Goal: Find contact information: Find contact information

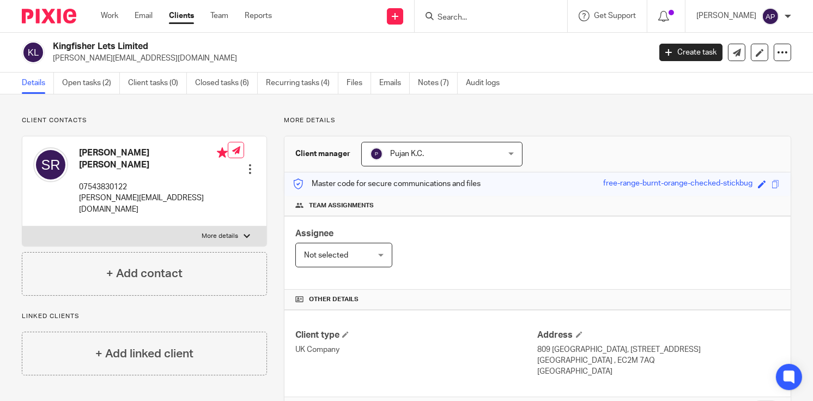
drag, startPoint x: 52, startPoint y: 44, endPoint x: 172, endPoint y: 44, distance: 119.9
click at [172, 44] on h2 "Kingfisher Lets Limited" at bounding box center [289, 46] width 472 height 11
copy h2 "Kingfisher Lets Limited"
drag, startPoint x: 52, startPoint y: 57, endPoint x: 147, endPoint y: 57, distance: 94.8
click at [147, 57] on p "sam@kingfisherlets.co.uk" at bounding box center [348, 58] width 590 height 11
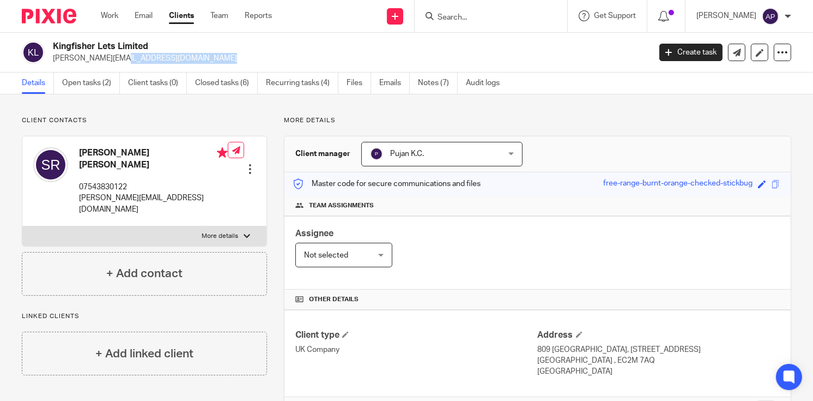
copy p "sam@kingfisherlets.co.uk"
click at [89, 149] on h4 "Samantha Anne ROWLES" at bounding box center [153, 158] width 149 height 23
copy h4 "Samantha"
click at [463, 16] on input "Search" at bounding box center [486, 18] width 98 height 10
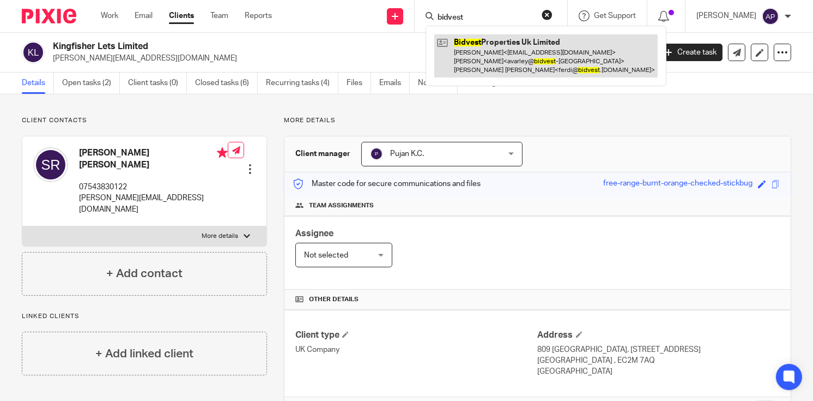
type input "bidvest"
click at [519, 53] on link at bounding box center [545, 55] width 223 height 43
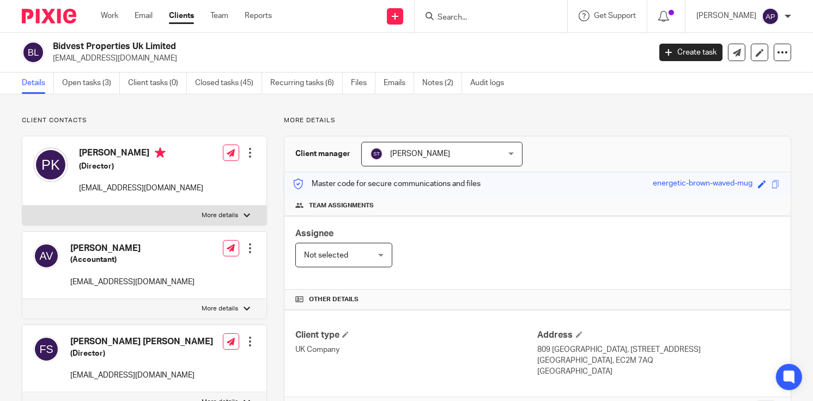
click at [193, 45] on h2 "Bidvest Properties Uk Limited" at bounding box center [289, 46] width 472 height 11
drag, startPoint x: 51, startPoint y: 56, endPoint x: 128, endPoint y: 57, distance: 77.4
click at [128, 57] on div "Bidvest Properties Uk Limited [EMAIL_ADDRESS][DOMAIN_NAME]" at bounding box center [332, 52] width 621 height 23
copy p "[EMAIL_ADDRESS][DOMAIN_NAME]"
click at [90, 152] on h4 "[PERSON_NAME]" at bounding box center [141, 154] width 124 height 14
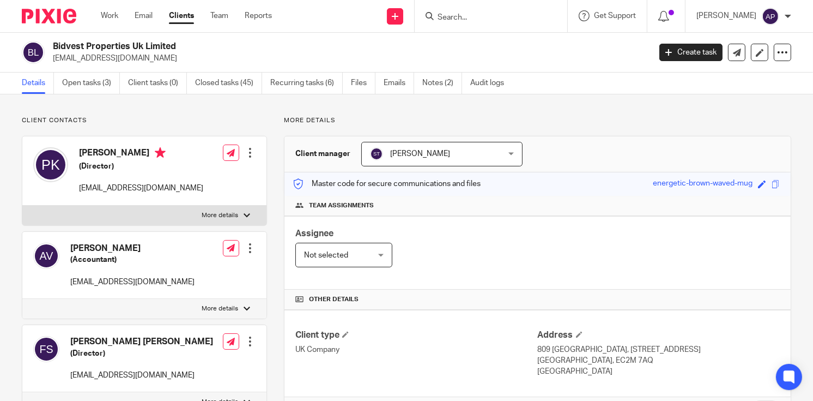
click at [90, 152] on h4 "[PERSON_NAME]" at bounding box center [141, 154] width 124 height 14
copy h4 "Peter"
click at [460, 14] on input "Search" at bounding box center [486, 18] width 98 height 10
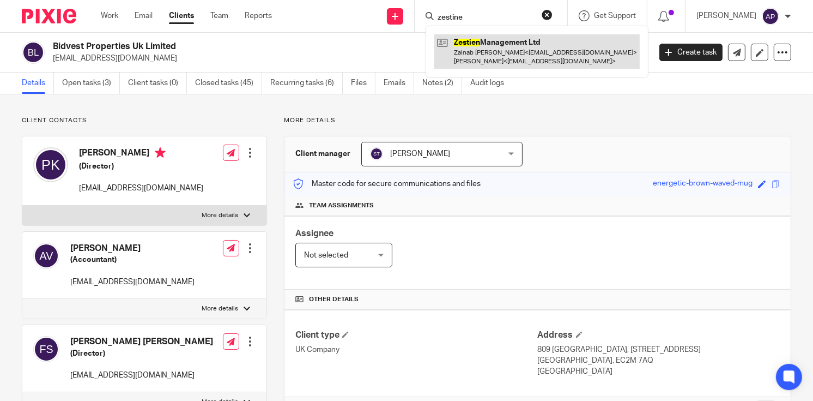
type input "zestine"
click at [502, 44] on link at bounding box center [537, 51] width 206 height 34
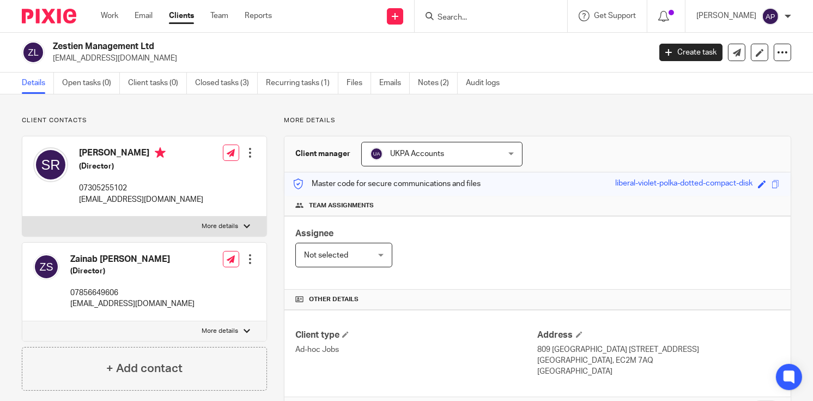
drag, startPoint x: 50, startPoint y: 44, endPoint x: 170, endPoint y: 45, distance: 119.9
click at [170, 45] on div "Zestien Management Ltd cherishstays@gmail.com" at bounding box center [332, 52] width 621 height 23
copy h2 "Zestien Management Ltd"
drag, startPoint x: 52, startPoint y: 55, endPoint x: 155, endPoint y: 54, distance: 102.5
click at [153, 55] on div "Zestien Management Ltd cherishstays@gmail.com" at bounding box center [332, 52] width 621 height 23
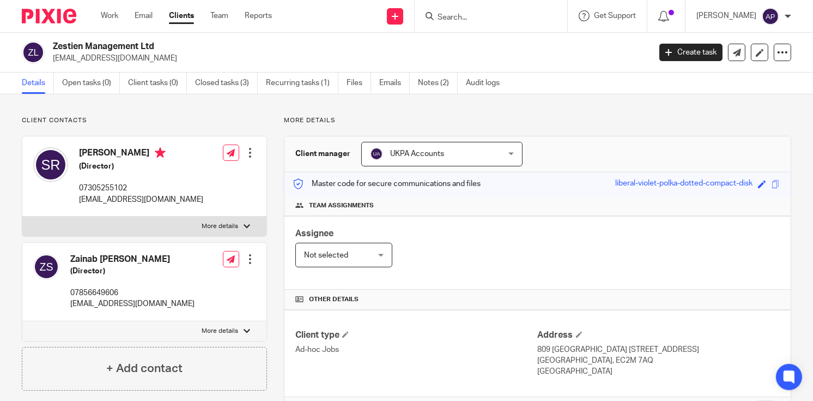
copy p "cherishstays@gmail.com"
click at [102, 156] on h4 "[PERSON_NAME]" at bounding box center [141, 154] width 124 height 14
click at [102, 153] on h4 "[PERSON_NAME]" at bounding box center [141, 154] width 124 height 14
click at [102, 150] on h4 "[PERSON_NAME]" at bounding box center [141, 154] width 124 height 14
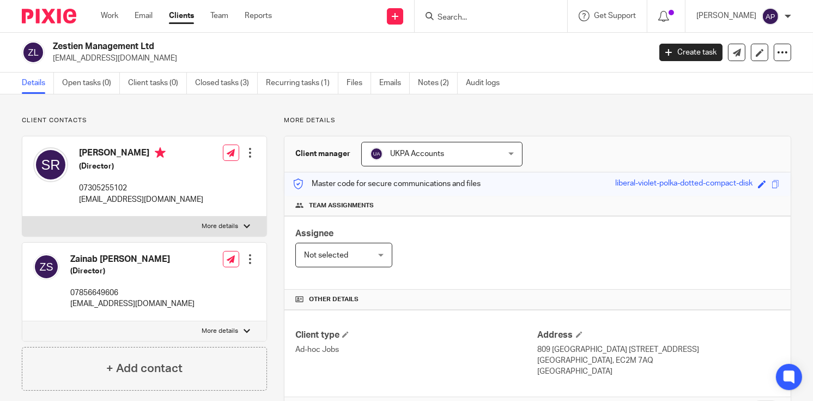
copy h4 "Shweta"
click at [459, 14] on input "Search" at bounding box center [486, 18] width 98 height 10
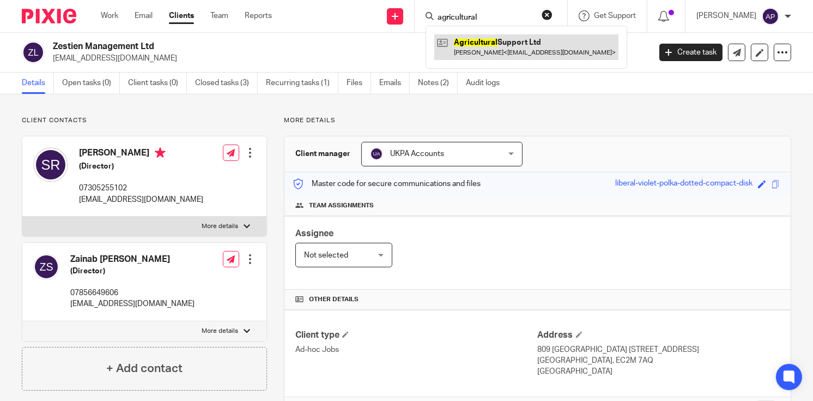
type input "agricultural"
click at [521, 37] on link at bounding box center [526, 46] width 184 height 25
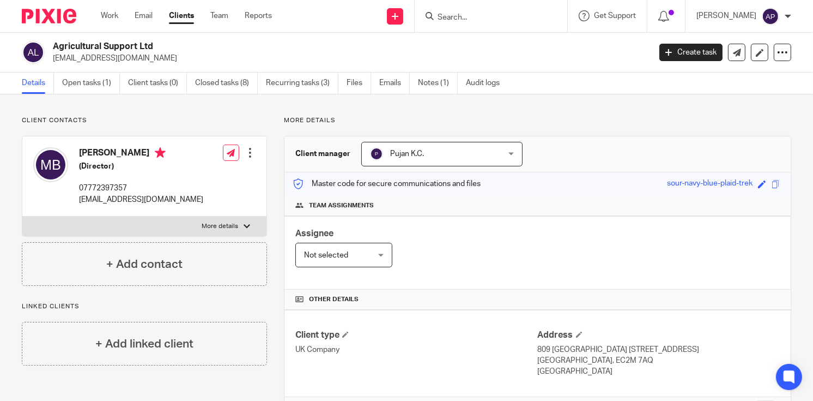
click at [482, 17] on input "Search" at bounding box center [486, 18] width 98 height 10
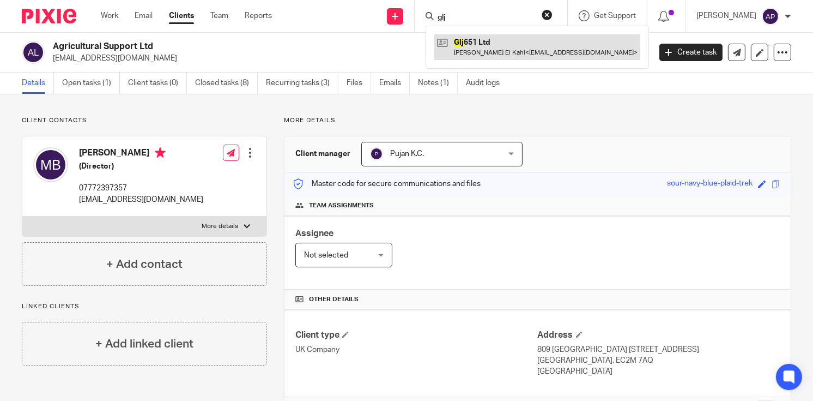
type input "glj"
click at [500, 47] on link at bounding box center [537, 46] width 206 height 25
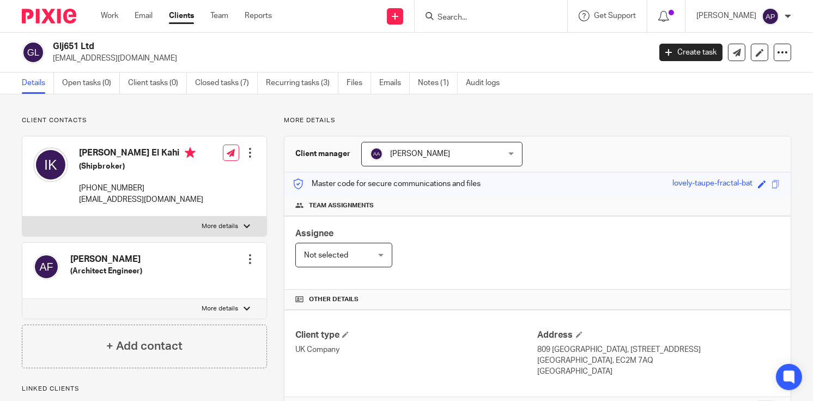
drag, startPoint x: 0, startPoint y: 0, endPoint x: 101, endPoint y: 44, distance: 110.6
click at [101, 44] on h2 "Glj651 Ltd" at bounding box center [289, 46] width 472 height 11
copy h2 "Glj651 Ltd"
drag, startPoint x: 76, startPoint y: 57, endPoint x: 131, endPoint y: 55, distance: 55.1
click at [131, 55] on div "Glj651 Ltd glj651@yahoo.com" at bounding box center [332, 52] width 621 height 23
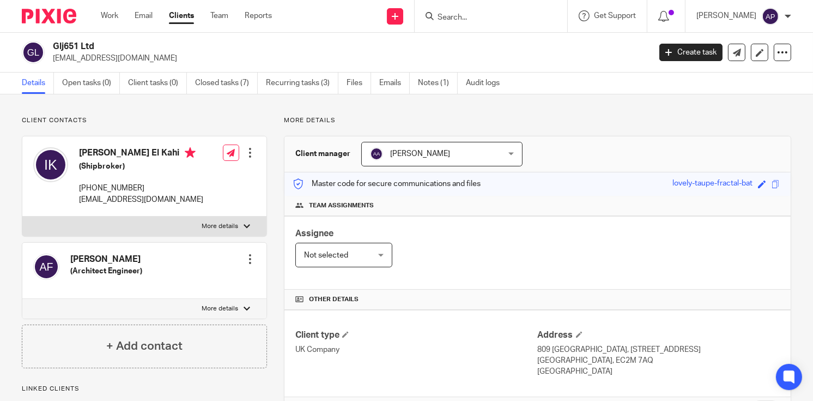
copy p "glj651@yahoo.com"
click at [94, 152] on h4 "Imad El Kahi" at bounding box center [141, 154] width 124 height 14
copy h4 "Imad"
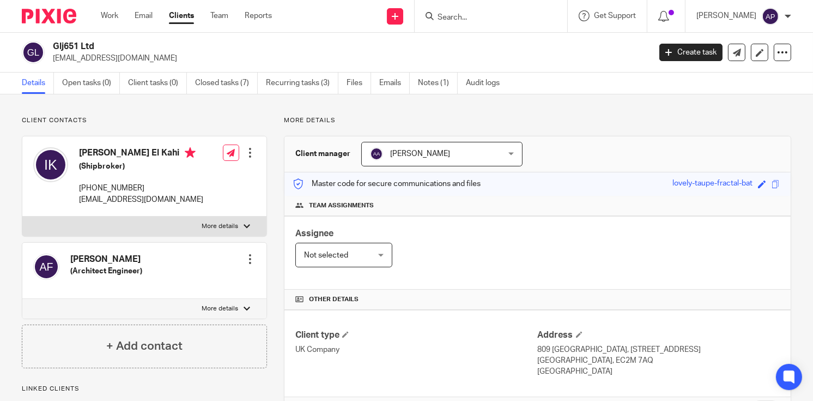
click at [460, 14] on input "Search" at bounding box center [486, 18] width 98 height 10
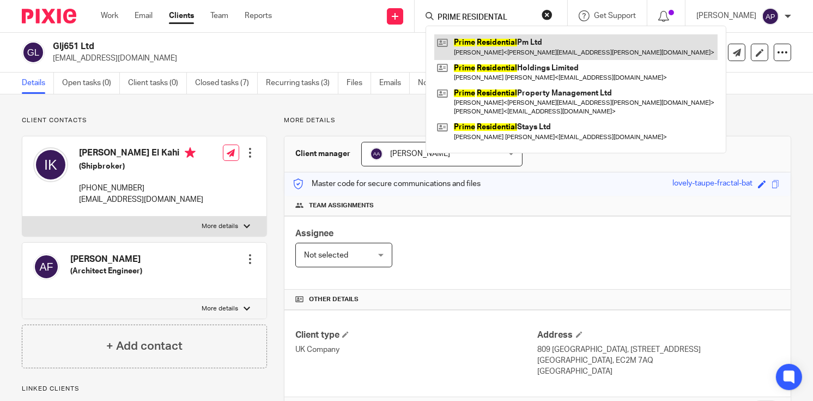
type input "PRIME RESIDENTAL"
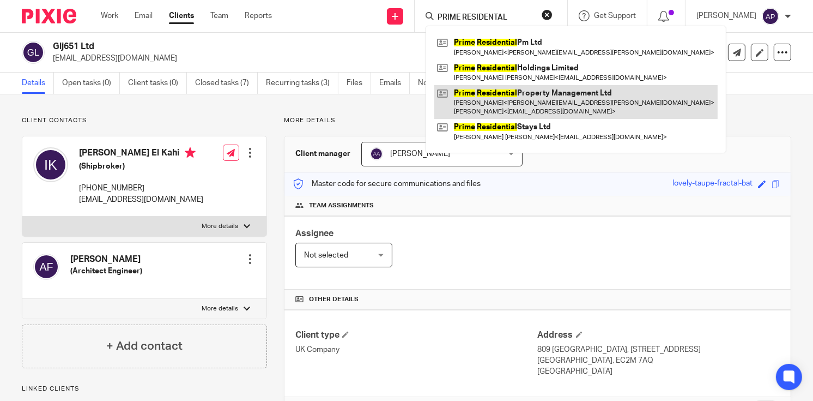
click at [539, 97] on link at bounding box center [575, 102] width 283 height 34
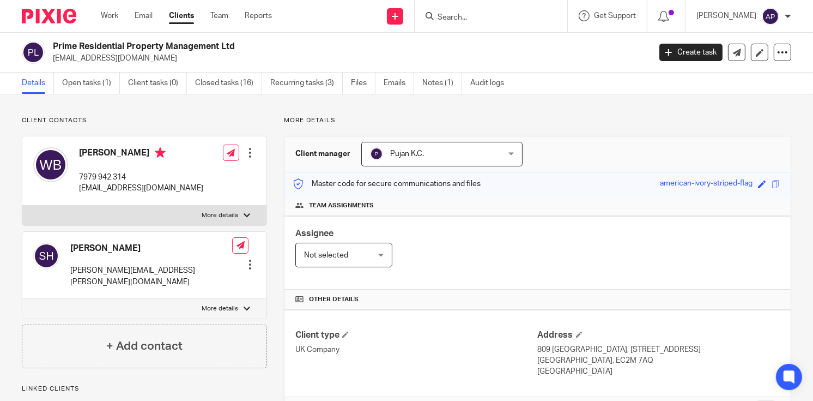
drag, startPoint x: 53, startPoint y: 43, endPoint x: 241, endPoint y: 43, distance: 188.6
click at [241, 43] on h2 "Prime Residential Property Management Ltd" at bounding box center [289, 46] width 472 height 11
copy h2 "Prime Residential Property Management Ltd"
drag, startPoint x: 50, startPoint y: 57, endPoint x: 200, endPoint y: 55, distance: 149.4
click at [197, 58] on div "Prime Residential Property Management Ltd [EMAIL_ADDRESS][DOMAIN_NAME]" at bounding box center [332, 52] width 621 height 23
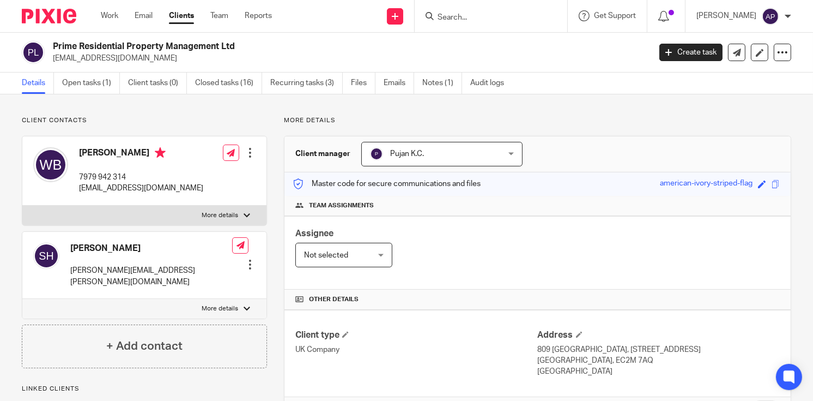
copy p "[EMAIL_ADDRESS][DOMAIN_NAME]"
click at [85, 153] on h4 "[PERSON_NAME]" at bounding box center [141, 154] width 124 height 14
click at [85, 153] on h4 "Will Bainbridge" at bounding box center [141, 154] width 124 height 14
copy h4 "Will"
click at [458, 15] on input "Search" at bounding box center [486, 18] width 98 height 10
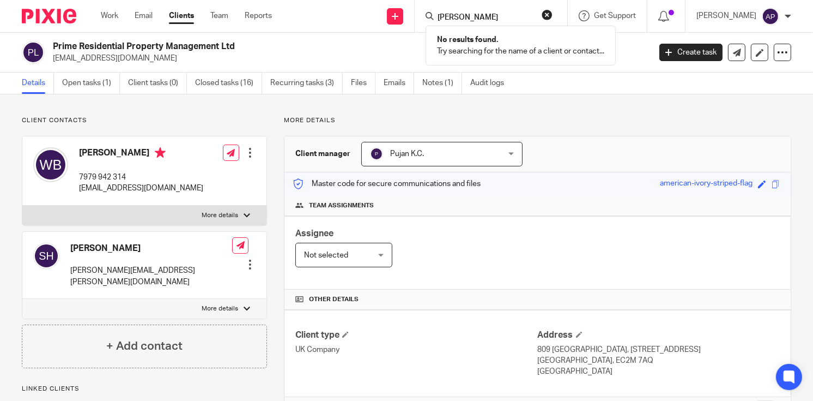
type input "ZACK SOLTAN"
click at [553, 10] on button "reset" at bounding box center [547, 14] width 11 height 11
click at [473, 16] on input "Search" at bounding box center [486, 18] width 98 height 10
type input "CONSULTANCY & ASSCOATES"
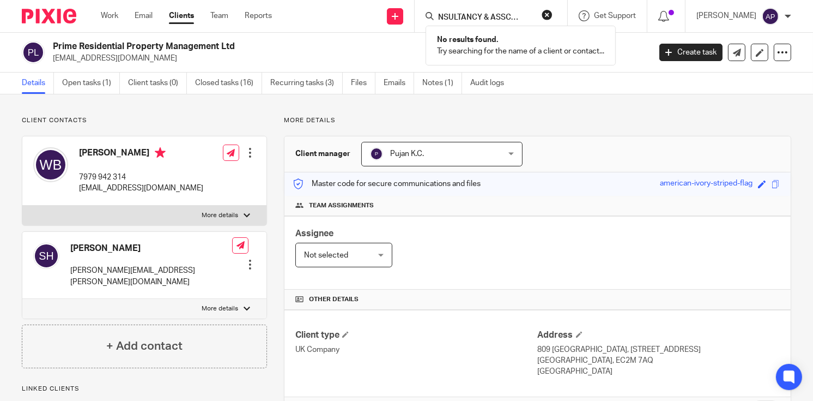
scroll to position [0, 0]
click at [553, 16] on button "reset" at bounding box center [547, 14] width 11 height 11
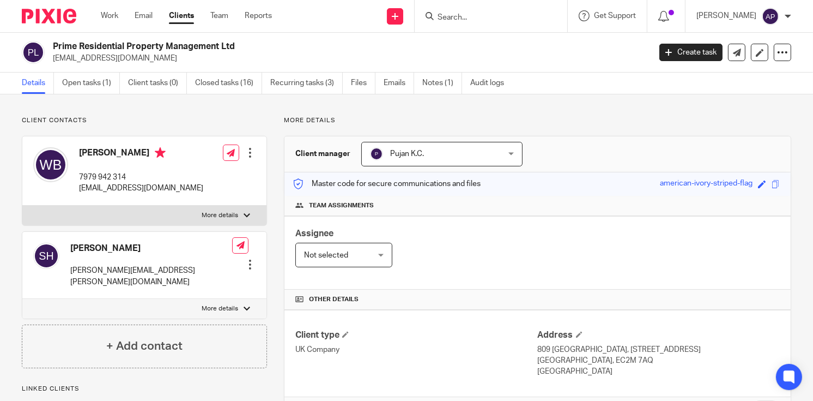
click at [506, 17] on input "Search" at bounding box center [486, 18] width 98 height 10
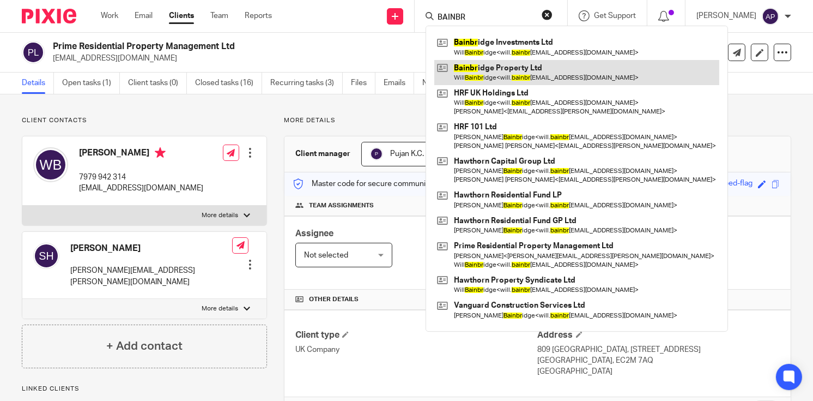
type input "BAINBR"
click at [535, 70] on link at bounding box center [576, 72] width 285 height 25
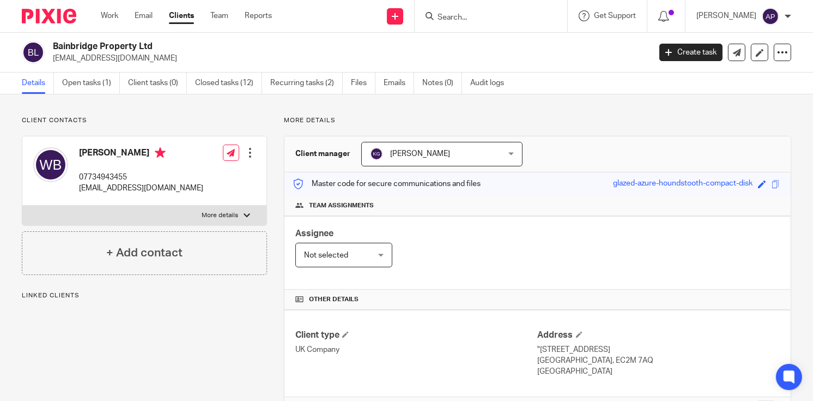
click at [228, 58] on div "Bainbridge Property Ltd [EMAIL_ADDRESS][DOMAIN_NAME]" at bounding box center [332, 52] width 621 height 23
drag, startPoint x: 51, startPoint y: 44, endPoint x: 164, endPoint y: 47, distance: 112.9
click at [164, 47] on div "Bainbridge Property Ltd [EMAIL_ADDRESS][DOMAIN_NAME]" at bounding box center [332, 52] width 621 height 23
copy h2 "Bainbridge Property Ltd"
drag, startPoint x: 51, startPoint y: 58, endPoint x: 196, endPoint y: 57, distance: 144.5
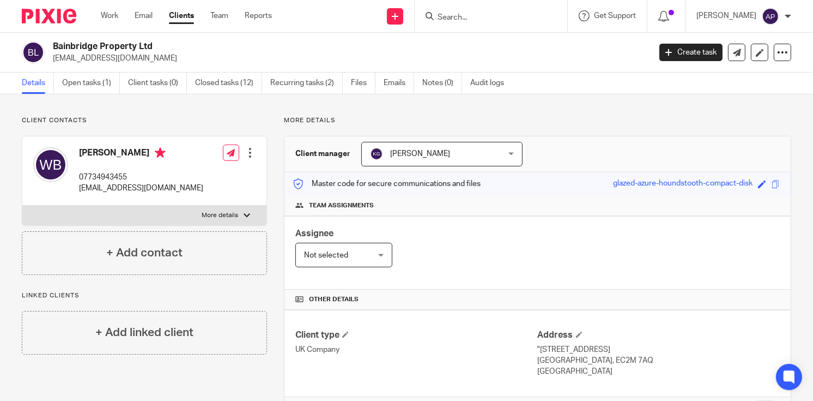
click at [195, 57] on div "Bainbridge Property Ltd will.bainbridge@hawthorncapgroup.com" at bounding box center [332, 52] width 621 height 23
copy p "will.bainbridge@hawthorncapgroup.com"
click at [88, 150] on h4 "Will Bainbridge" at bounding box center [141, 154] width 124 height 14
copy h4 "Will"
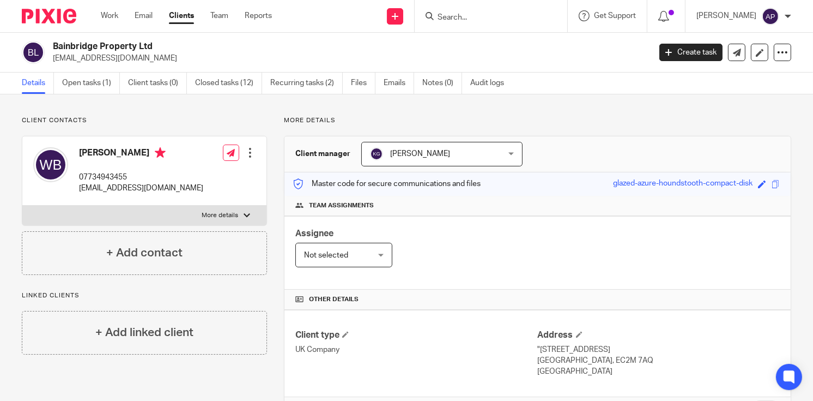
click at [473, 15] on input "Search" at bounding box center [486, 18] width 98 height 10
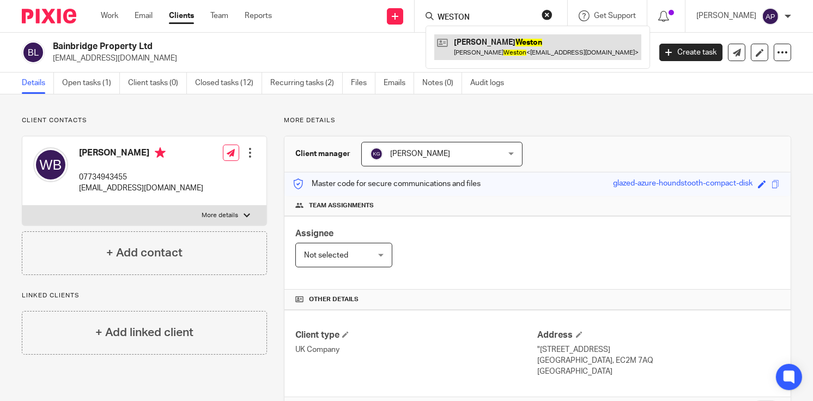
type input "WESTON"
click at [528, 47] on link at bounding box center [537, 46] width 207 height 25
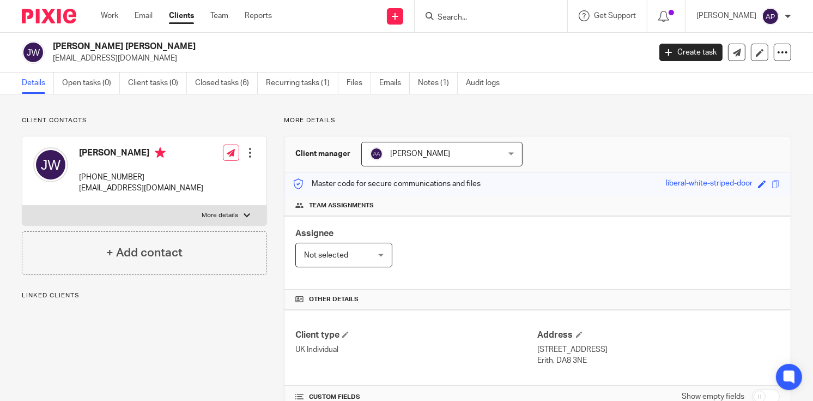
drag, startPoint x: 53, startPoint y: 46, endPoint x: 132, endPoint y: 45, distance: 79.0
click at [132, 45] on h2 "[PERSON_NAME] [PERSON_NAME]" at bounding box center [289, 46] width 472 height 11
copy h2 "[PERSON_NAME] [PERSON_NAME]"
click at [467, 20] on input "Search" at bounding box center [486, 18] width 98 height 10
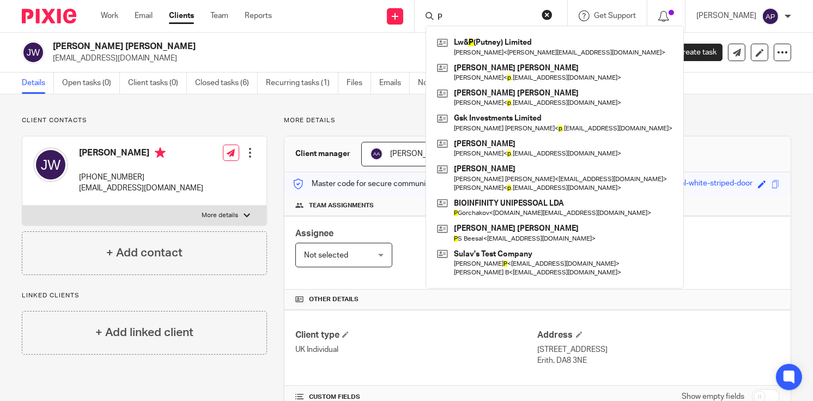
type input "P"
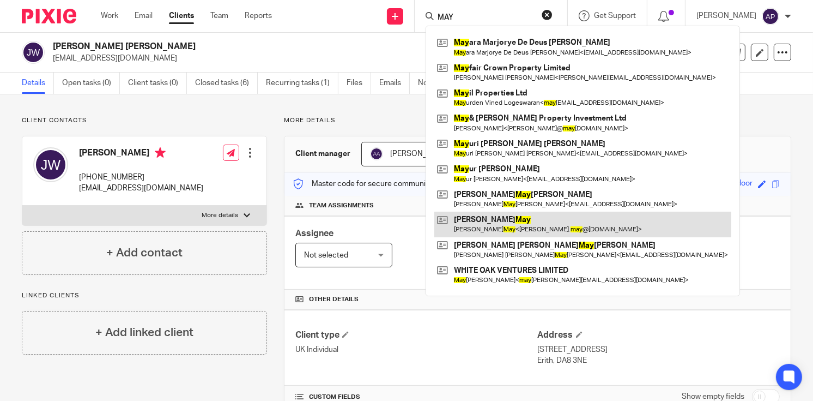
type input "MAY"
click at [509, 217] on link at bounding box center [582, 224] width 297 height 25
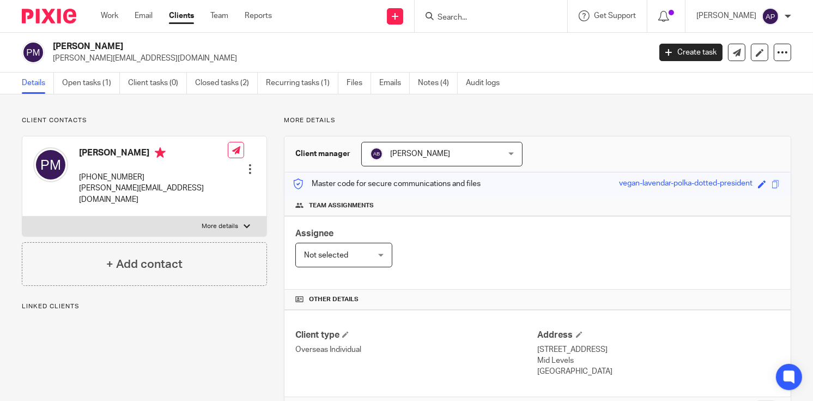
drag, startPoint x: 54, startPoint y: 45, endPoint x: 134, endPoint y: 47, distance: 80.1
click at [134, 47] on h2 "[PERSON_NAME]" at bounding box center [289, 46] width 472 height 11
copy h2 "[PERSON_NAME]"
click at [451, 16] on input "Search" at bounding box center [486, 18] width 98 height 10
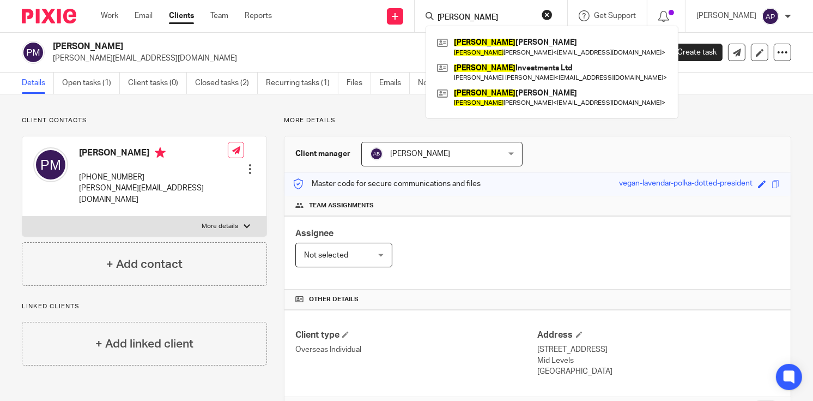
type input "[PERSON_NAME]"
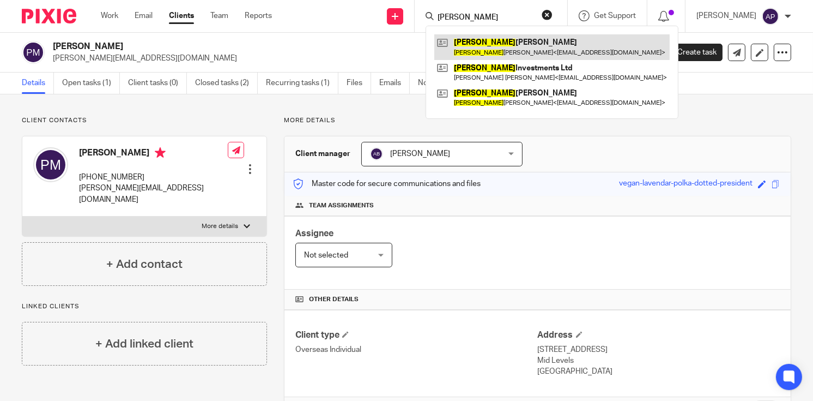
click at [518, 45] on link at bounding box center [551, 46] width 235 height 25
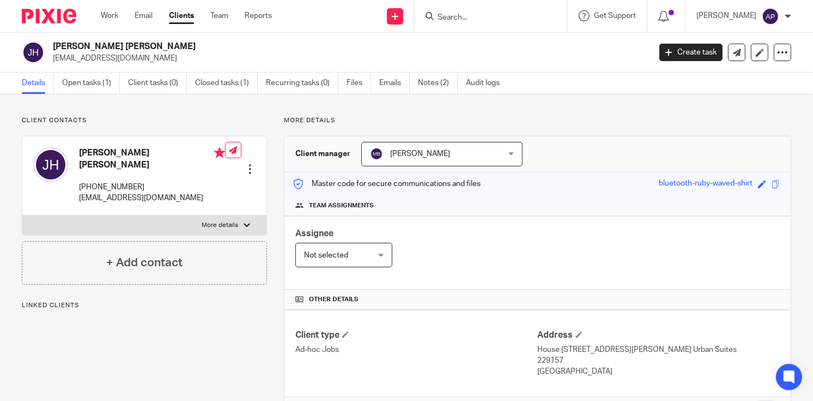
click at [196, 45] on div "[PERSON_NAME] [PERSON_NAME] [EMAIL_ADDRESS][DOMAIN_NAME]" at bounding box center [332, 52] width 621 height 23
click at [456, 13] on input "Search" at bounding box center [486, 18] width 98 height 10
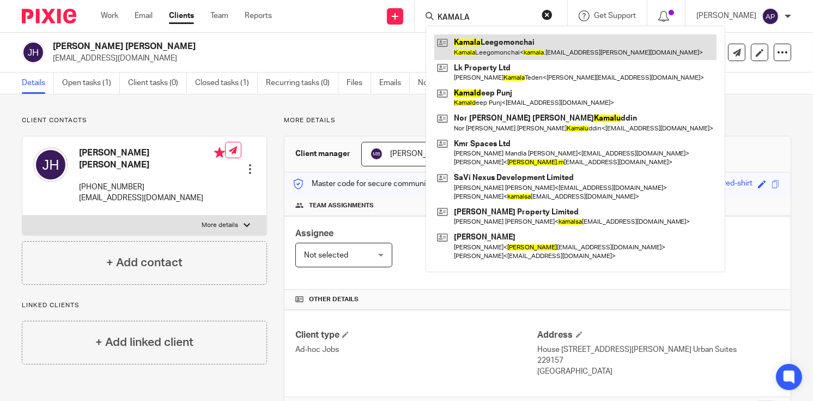
type input "KAMALA"
click at [534, 50] on link at bounding box center [575, 46] width 282 height 25
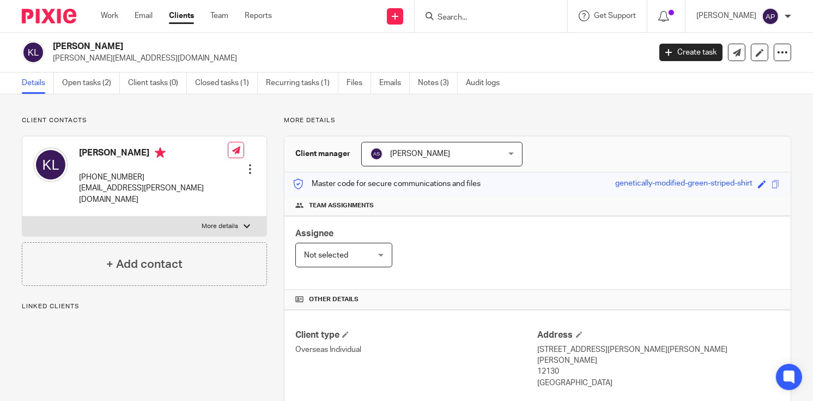
drag, startPoint x: 52, startPoint y: 44, endPoint x: 167, endPoint y: 45, distance: 115.0
click at [167, 45] on div "[PERSON_NAME] [PERSON_NAME][EMAIL_ADDRESS][DOMAIN_NAME]" at bounding box center [332, 52] width 621 height 23
copy h2 "[PERSON_NAME]"
click at [454, 15] on input "Search" at bounding box center [486, 18] width 98 height 10
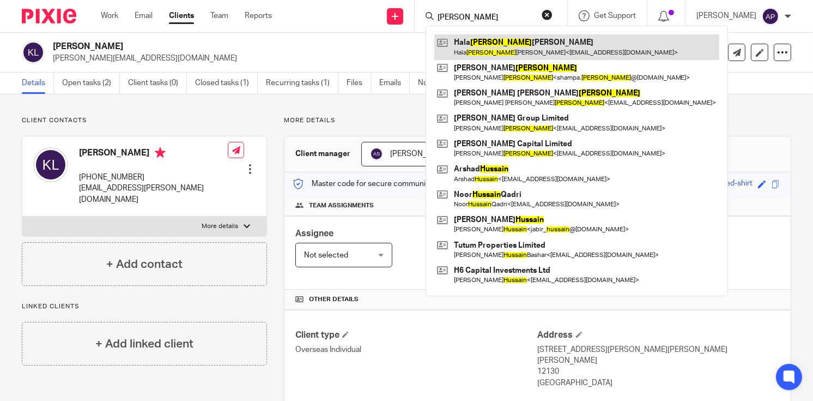
type input "[PERSON_NAME]"
click at [495, 48] on link at bounding box center [576, 46] width 285 height 25
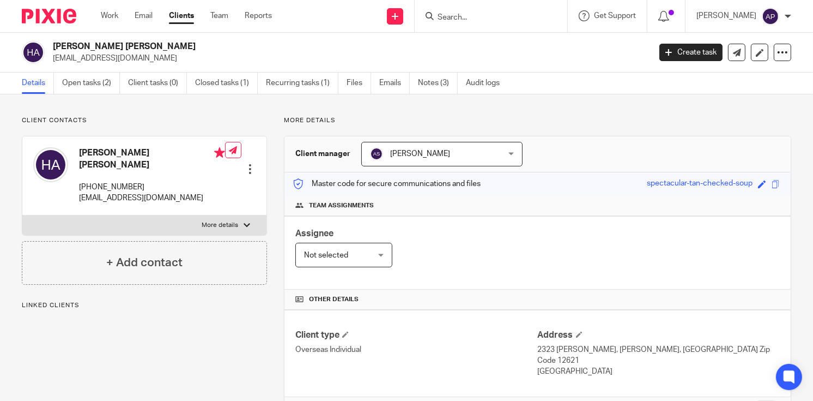
drag, startPoint x: 0, startPoint y: 0, endPoint x: 183, endPoint y: 44, distance: 188.4
click at [183, 44] on div "Hala Hussein Mohamed Ahmed halaahmed@btinternet.com" at bounding box center [332, 52] width 621 height 23
copy h2 "Hala Hussein Mohamed Ahmed"
click at [446, 14] on input "Search" at bounding box center [486, 18] width 98 height 10
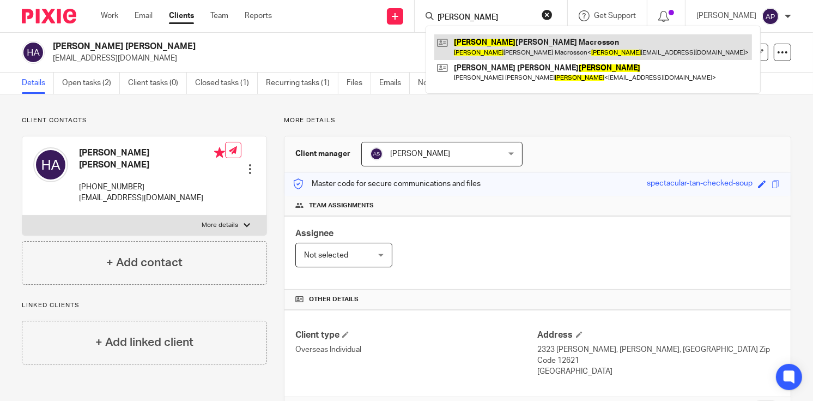
type input "DUNCAN"
click at [511, 51] on link at bounding box center [593, 46] width 318 height 25
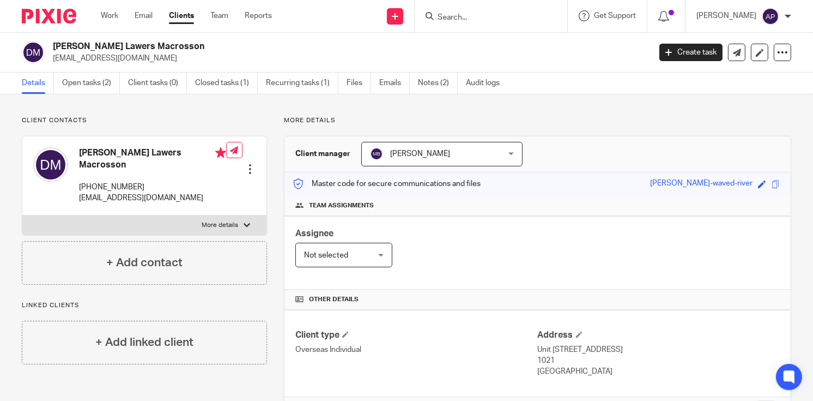
drag, startPoint x: 54, startPoint y: 45, endPoint x: 209, endPoint y: 45, distance: 155.4
click at [209, 45] on h2 "Duncan Neil Lawers Macrosson" at bounding box center [289, 46] width 472 height 11
copy h2 "Duncan Neil Lawers Macrosson"
click at [461, 13] on input "Search" at bounding box center [486, 18] width 98 height 10
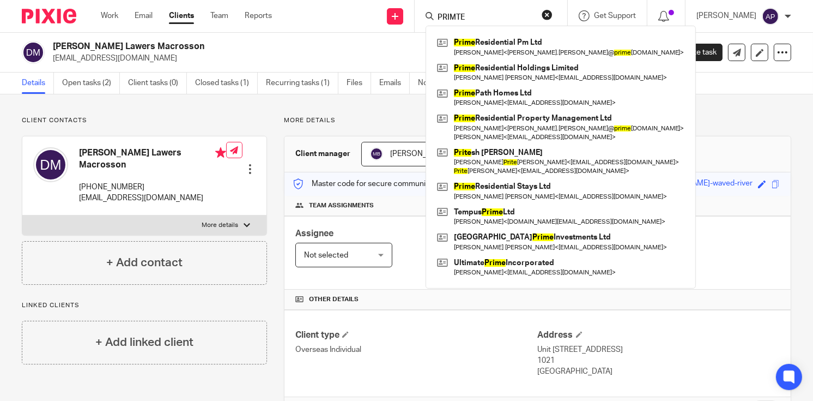
click at [468, 15] on input "PRIMTE" at bounding box center [486, 18] width 98 height 10
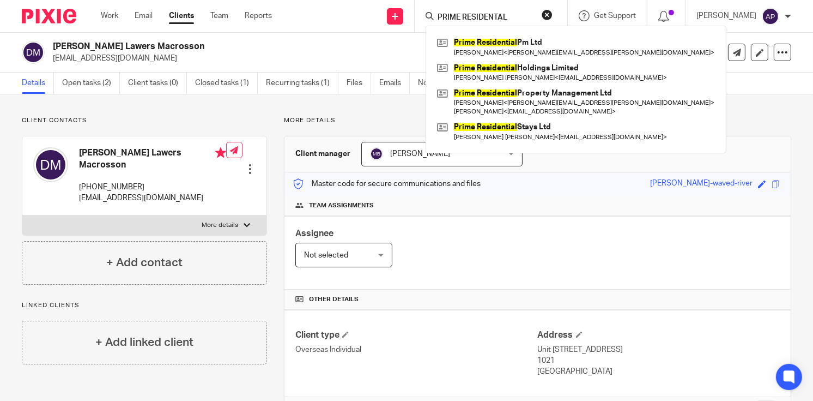
type input "PRIME RESIDENTAL"
click at [553, 14] on button "reset" at bounding box center [547, 14] width 11 height 11
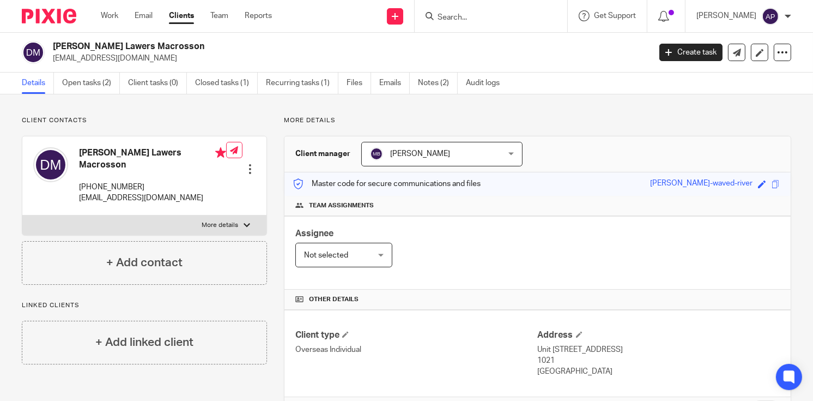
click at [507, 11] on form at bounding box center [495, 16] width 116 height 14
click at [468, 19] on input "Search" at bounding box center [486, 18] width 98 height 10
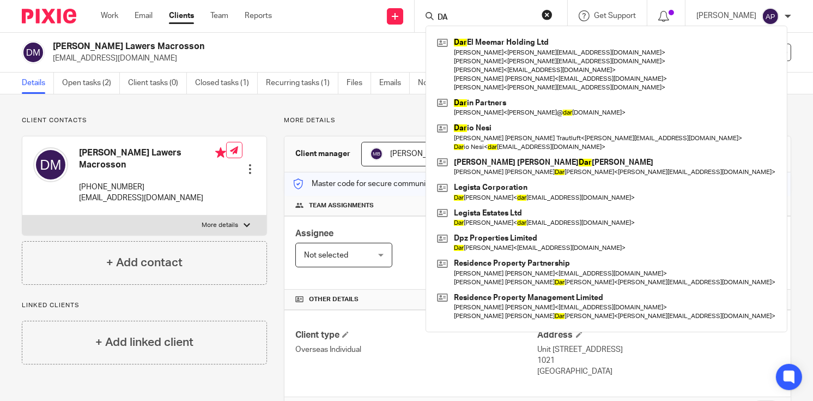
type input "D"
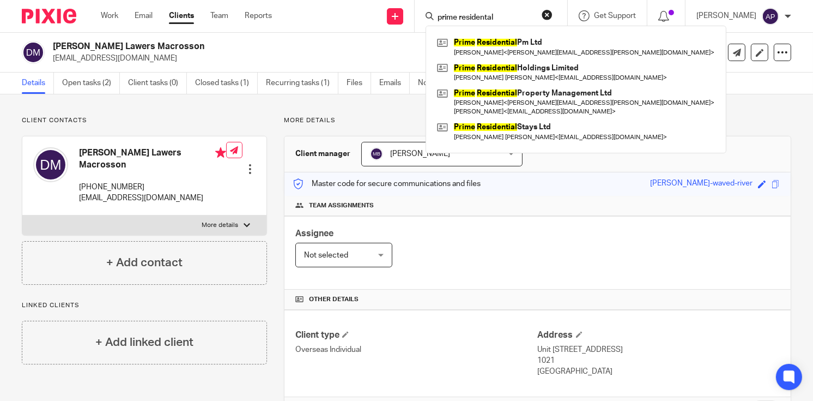
type input "prime residental"
click at [553, 18] on button "reset" at bounding box center [547, 14] width 11 height 11
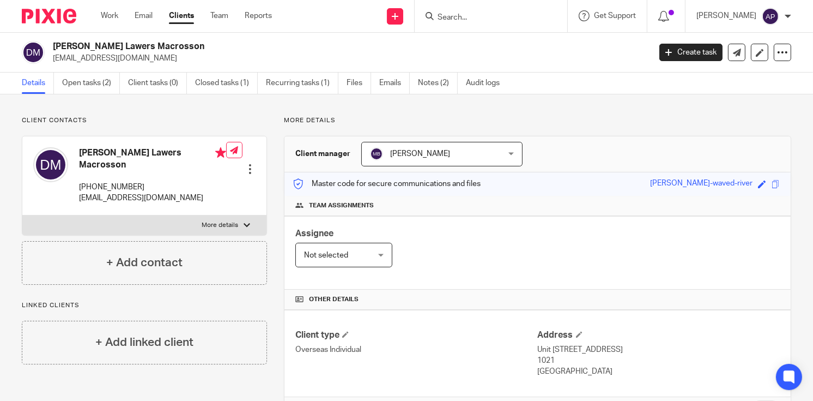
click at [482, 18] on input "Search" at bounding box center [486, 18] width 98 height 10
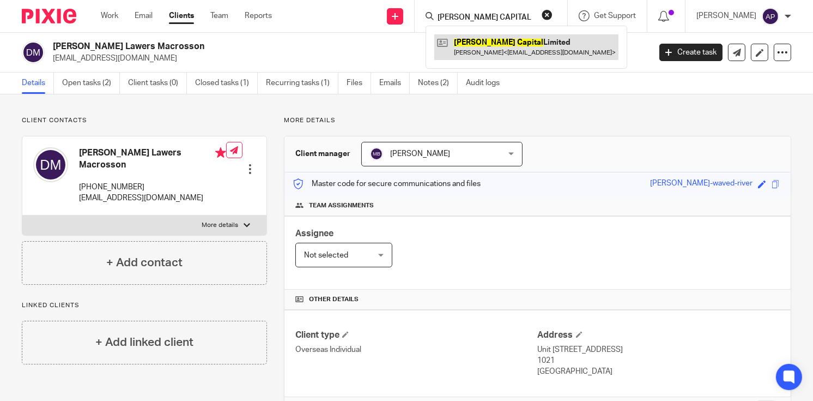
type input "HUSSON CAPITAL"
click at [513, 39] on link at bounding box center [526, 46] width 184 height 25
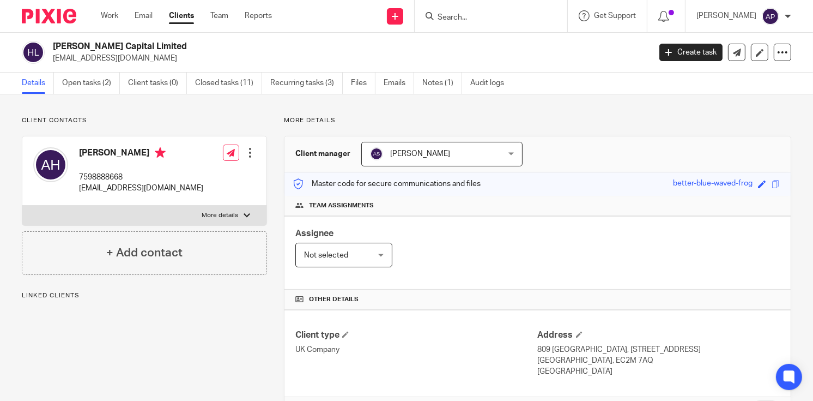
click at [187, 45] on div "Husson Capital Limited info@hussongroup.com" at bounding box center [332, 52] width 621 height 23
drag, startPoint x: 52, startPoint y: 59, endPoint x: 143, endPoint y: 56, distance: 91.1
click at [143, 57] on div "Husson Capital Limited info@hussongroup.com" at bounding box center [332, 52] width 621 height 23
copy p "info@hussongroup.com"
click at [93, 153] on h4 "Abdi Hussein" at bounding box center [141, 154] width 124 height 14
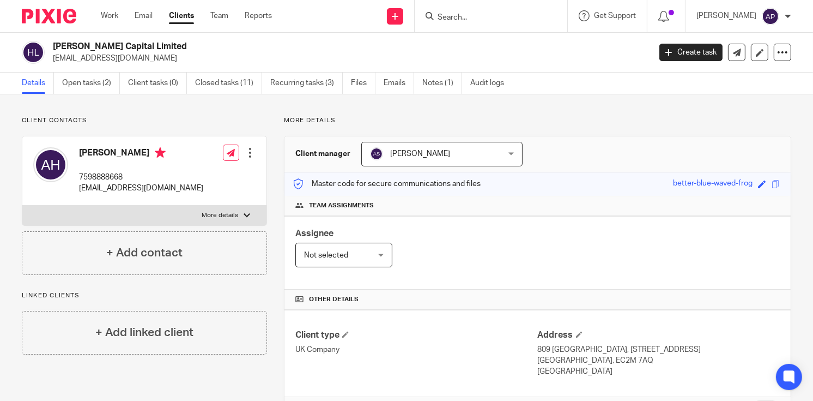
click at [93, 153] on h4 "Abdi Hussein" at bounding box center [141, 154] width 124 height 14
copy h4 "Abdi"
click at [475, 20] on input "Search" at bounding box center [486, 18] width 98 height 10
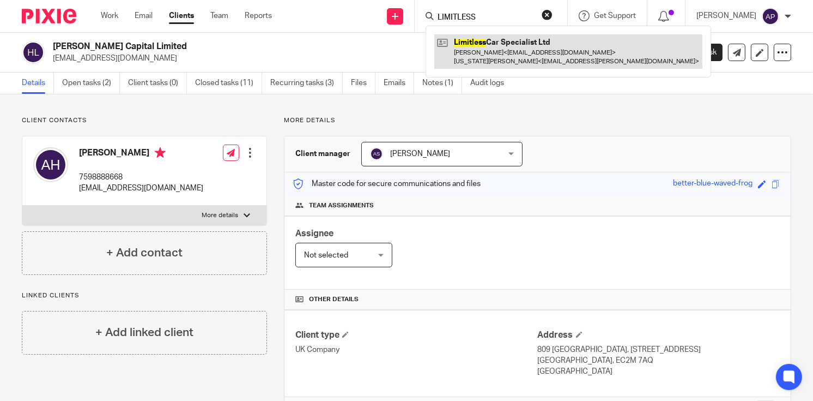
type input "LIMITLESS"
click at [518, 48] on link at bounding box center [568, 51] width 268 height 34
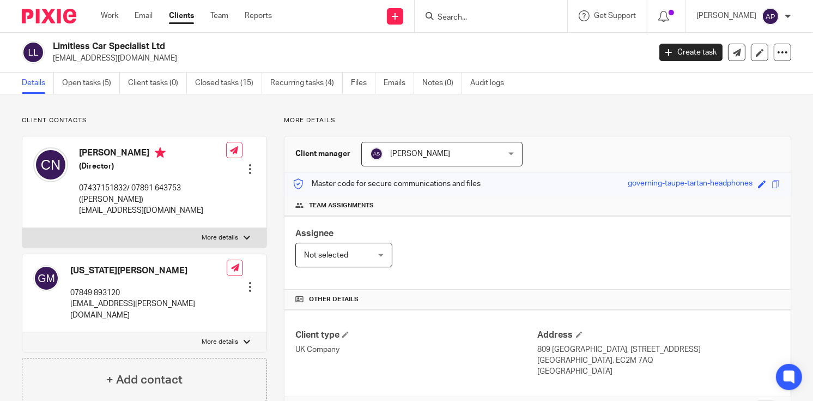
drag, startPoint x: 54, startPoint y: 45, endPoint x: 189, endPoint y: 45, distance: 135.2
click at [189, 45] on h2 "Limitless Car Specialist Ltd" at bounding box center [289, 46] width 472 height 11
copy h2 "Limitless Car Specialist Ltd"
